Goal: Transaction & Acquisition: Purchase product/service

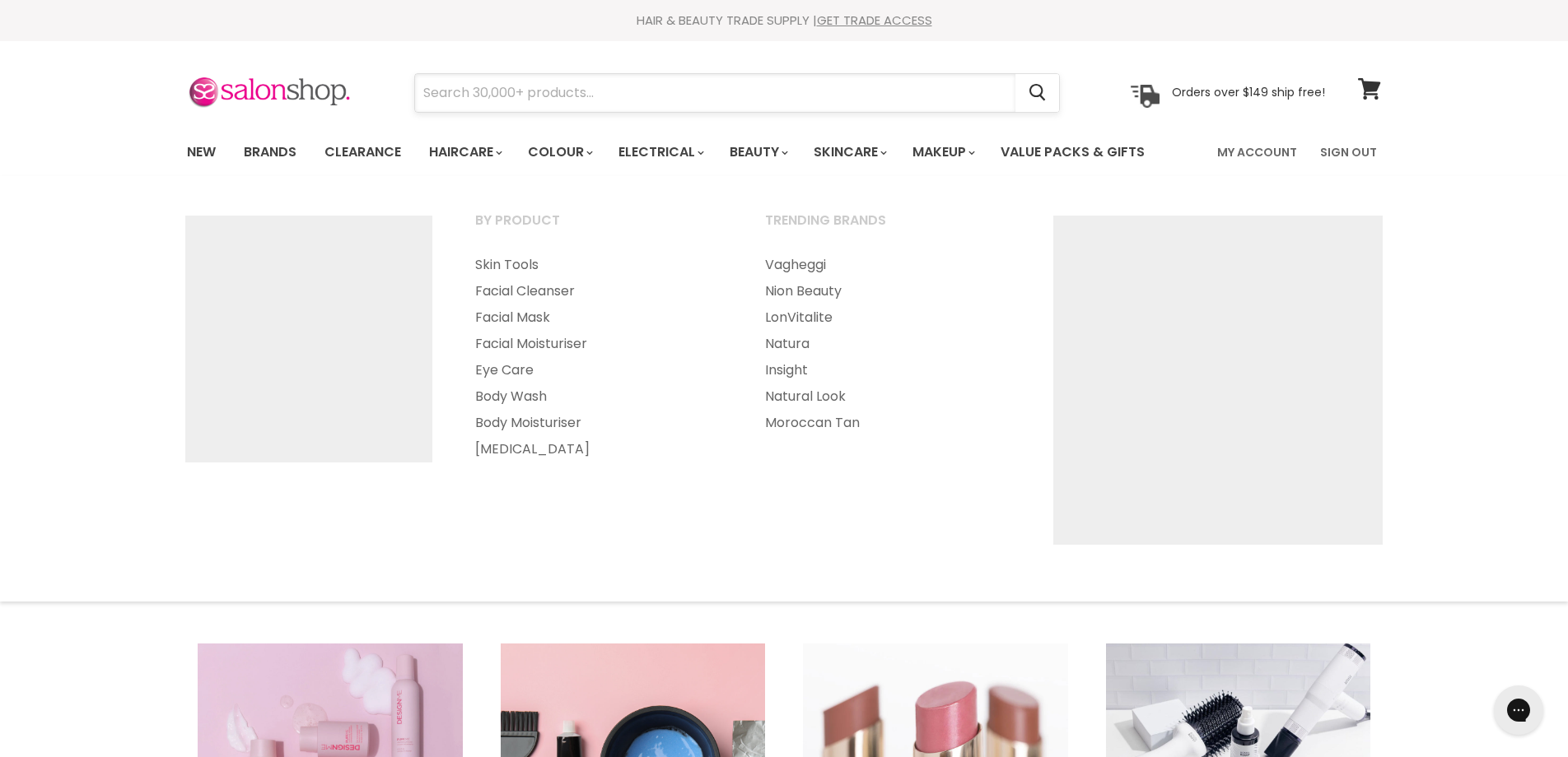
click at [762, 96] on input "Search" at bounding box center [715, 93] width 600 height 38
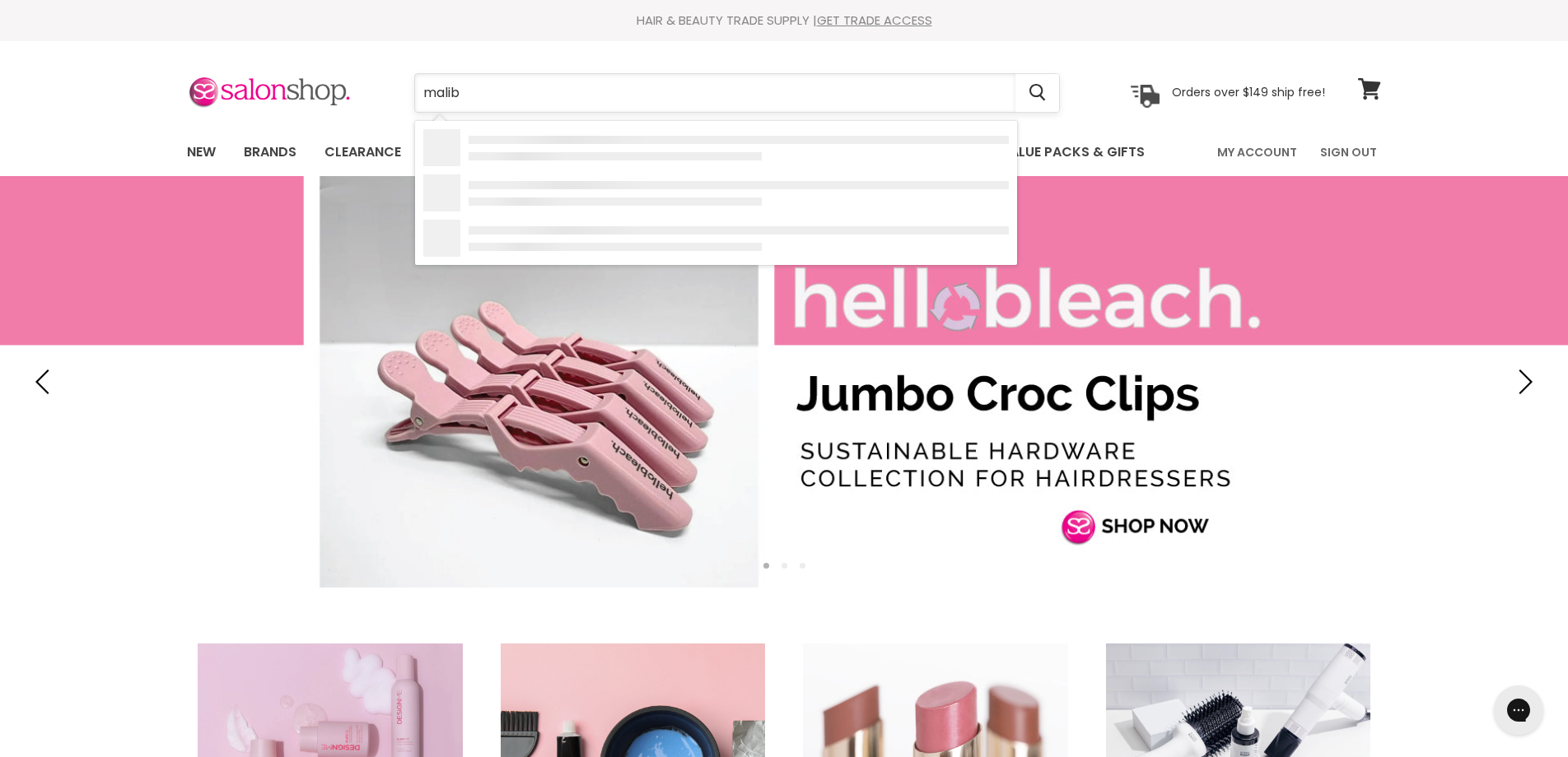
type input "malibu"
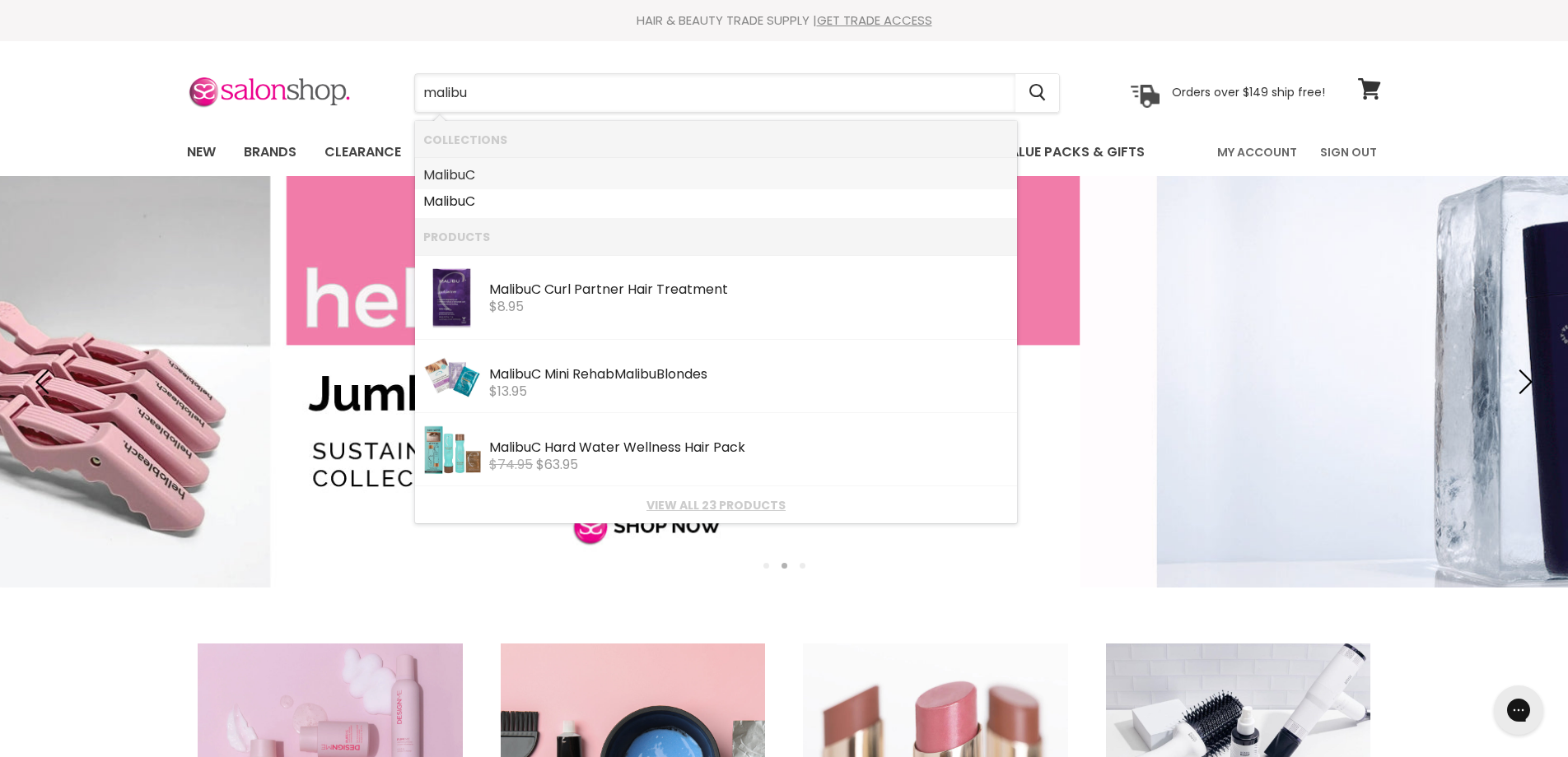
click at [510, 173] on link "Malibu C" at bounding box center [716, 175] width 585 height 27
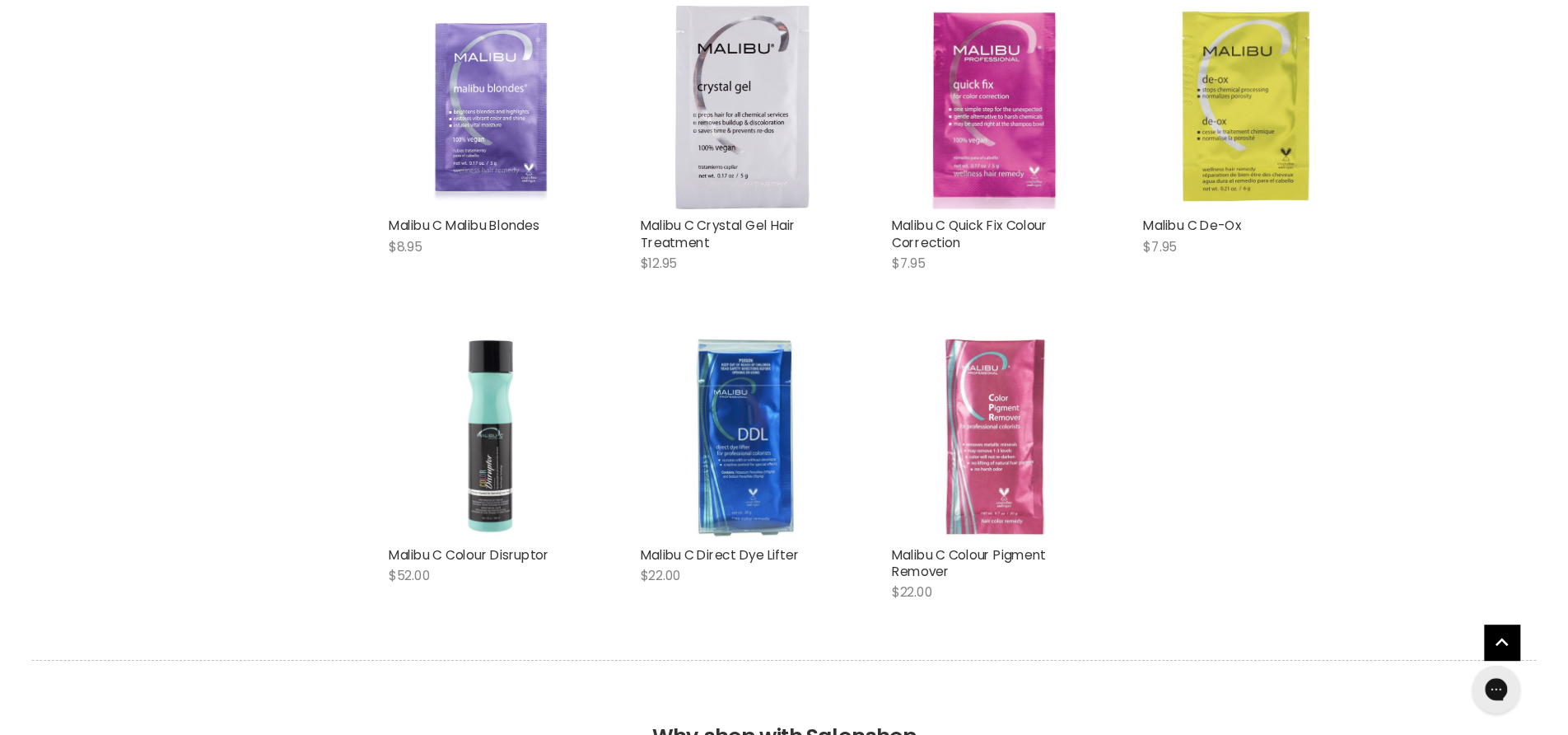
scroll to position [1905, 0]
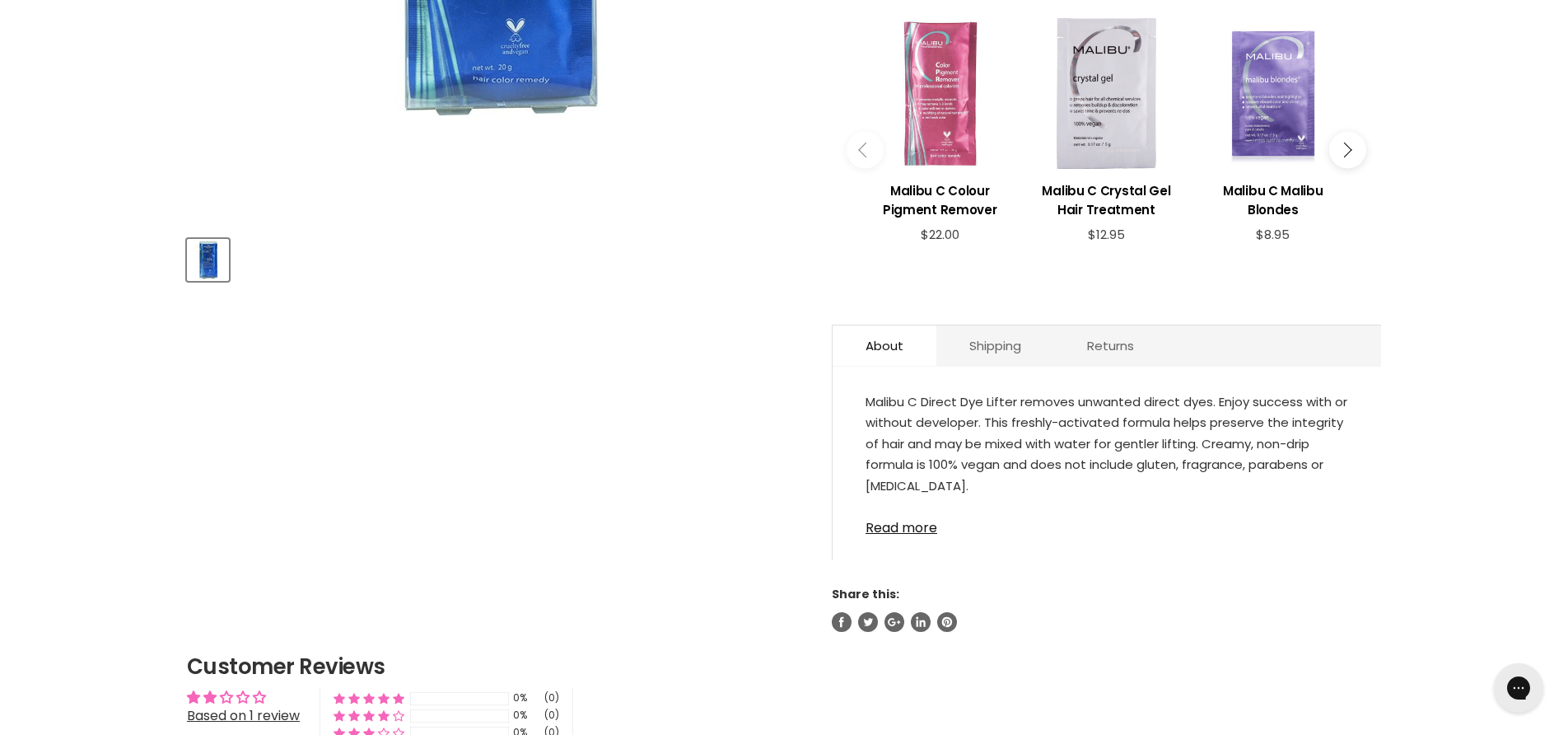
scroll to position [605, 0]
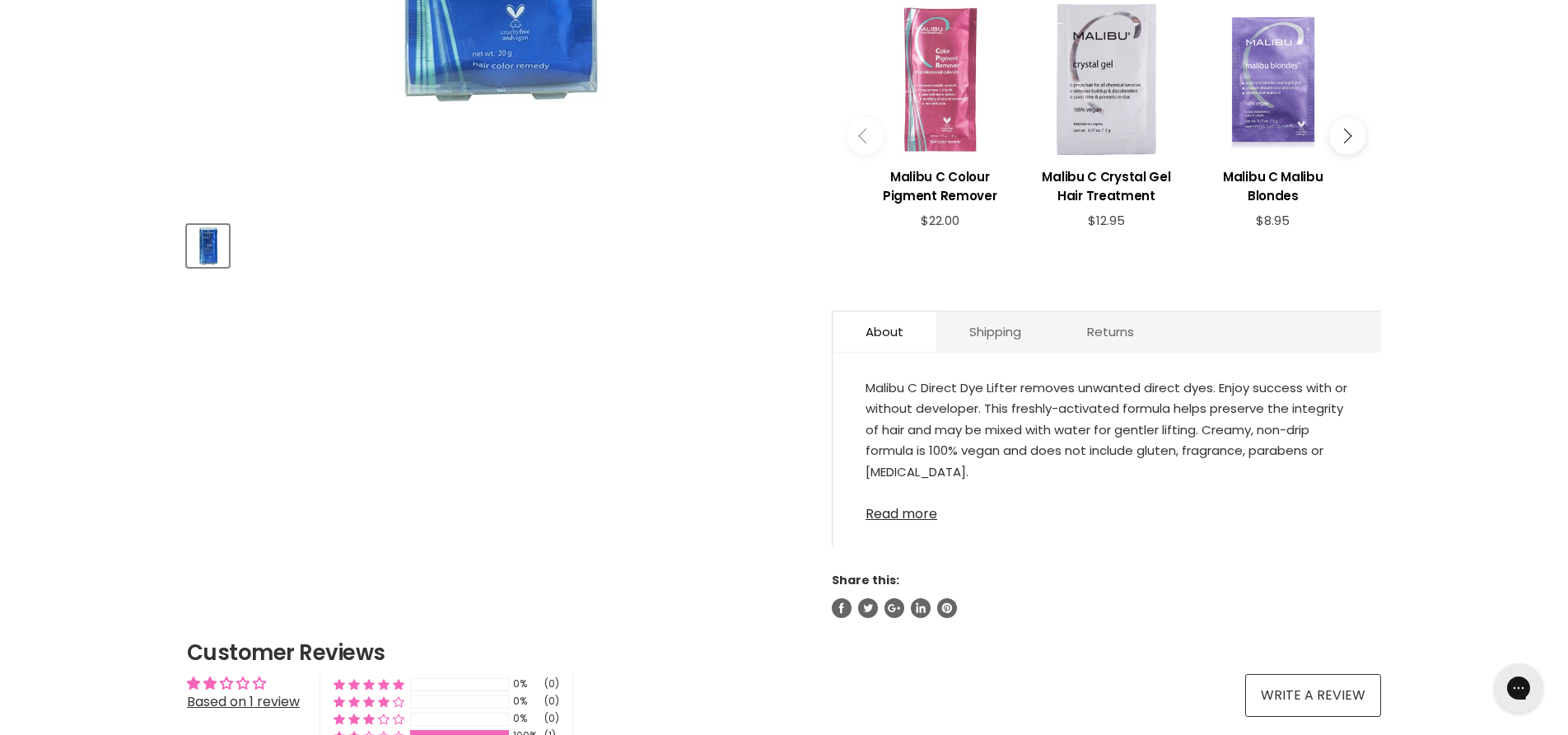
click at [893, 519] on link "Read more" at bounding box center [1106, 509] width 483 height 25
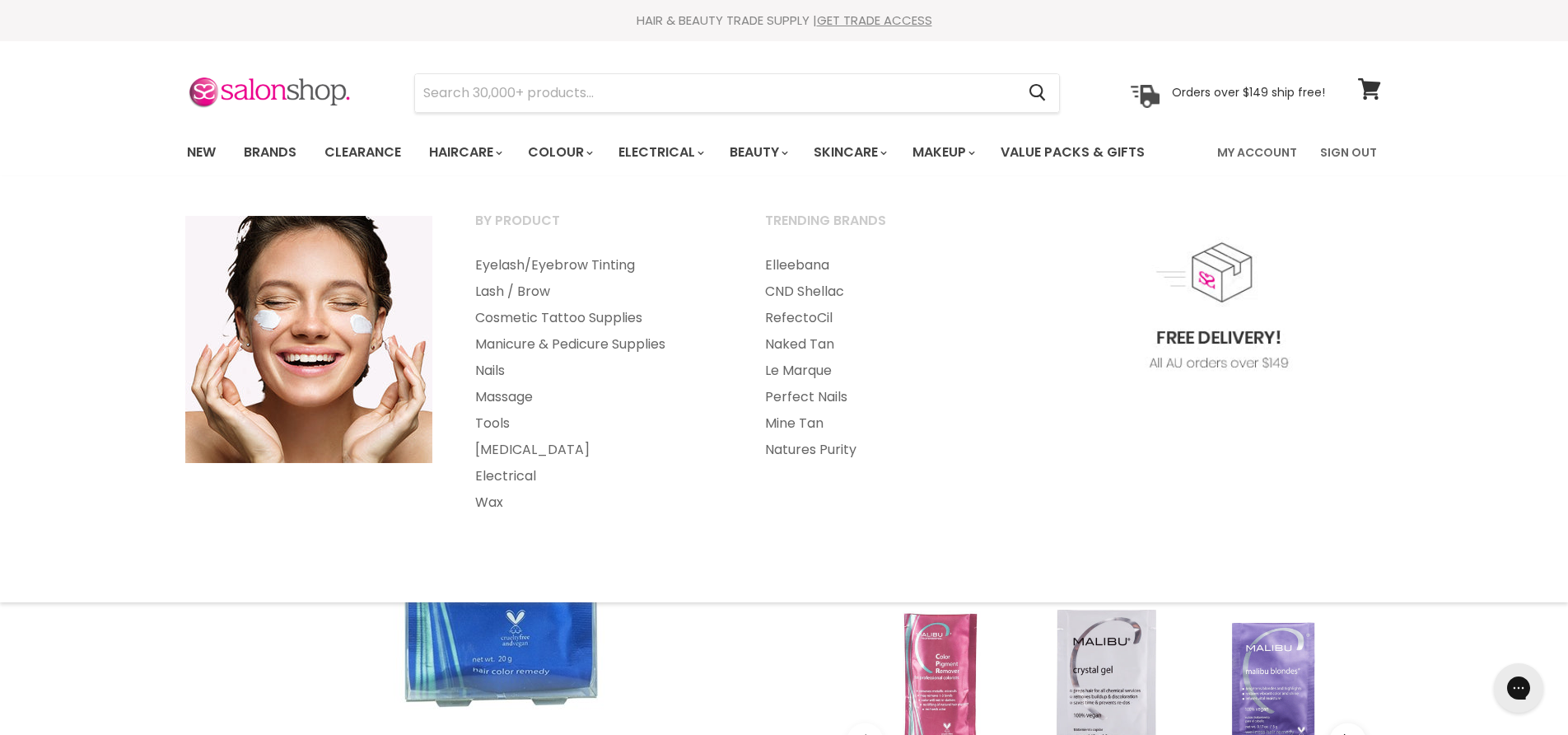
scroll to position [0, 0]
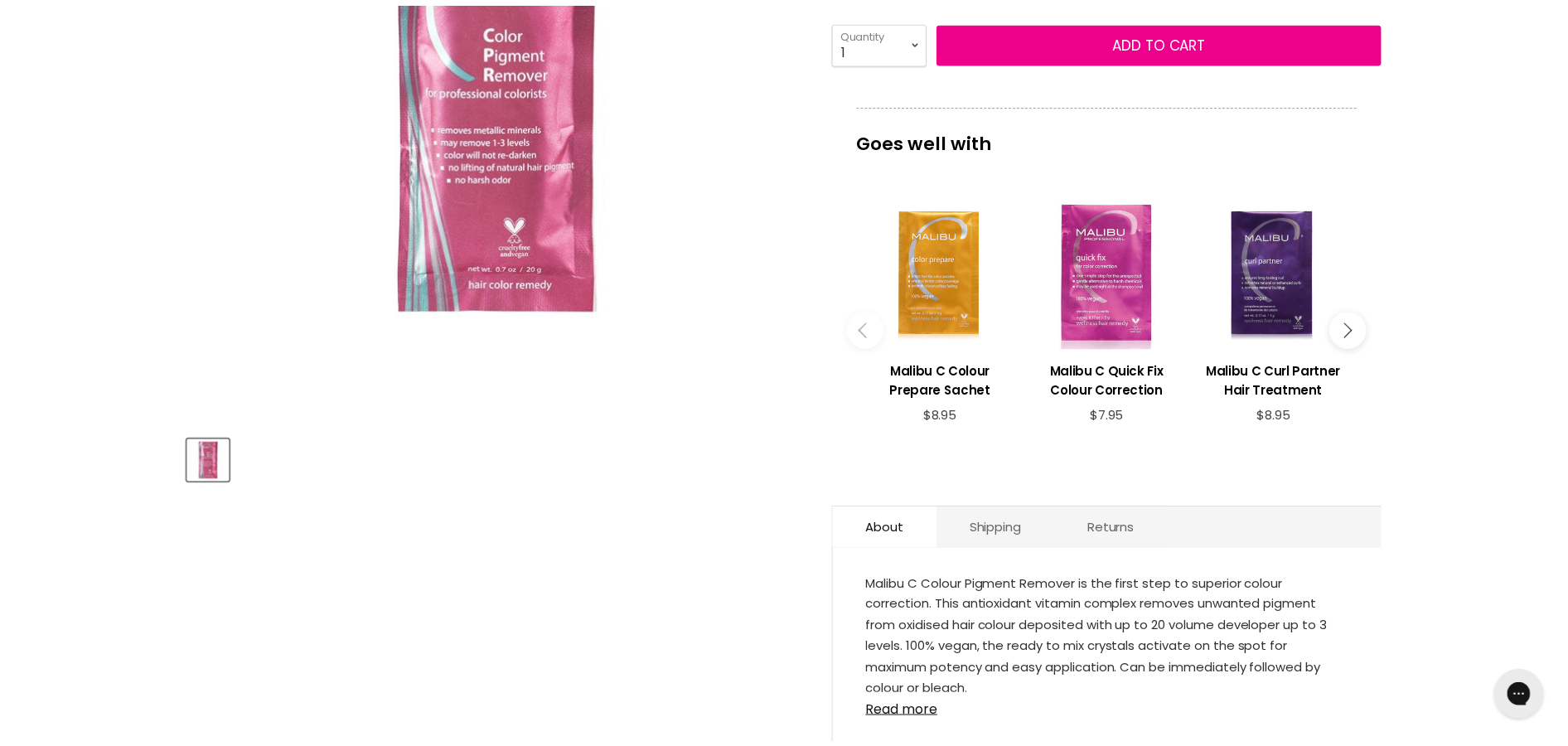
scroll to position [377, 0]
